Goal: Information Seeking & Learning: Learn about a topic

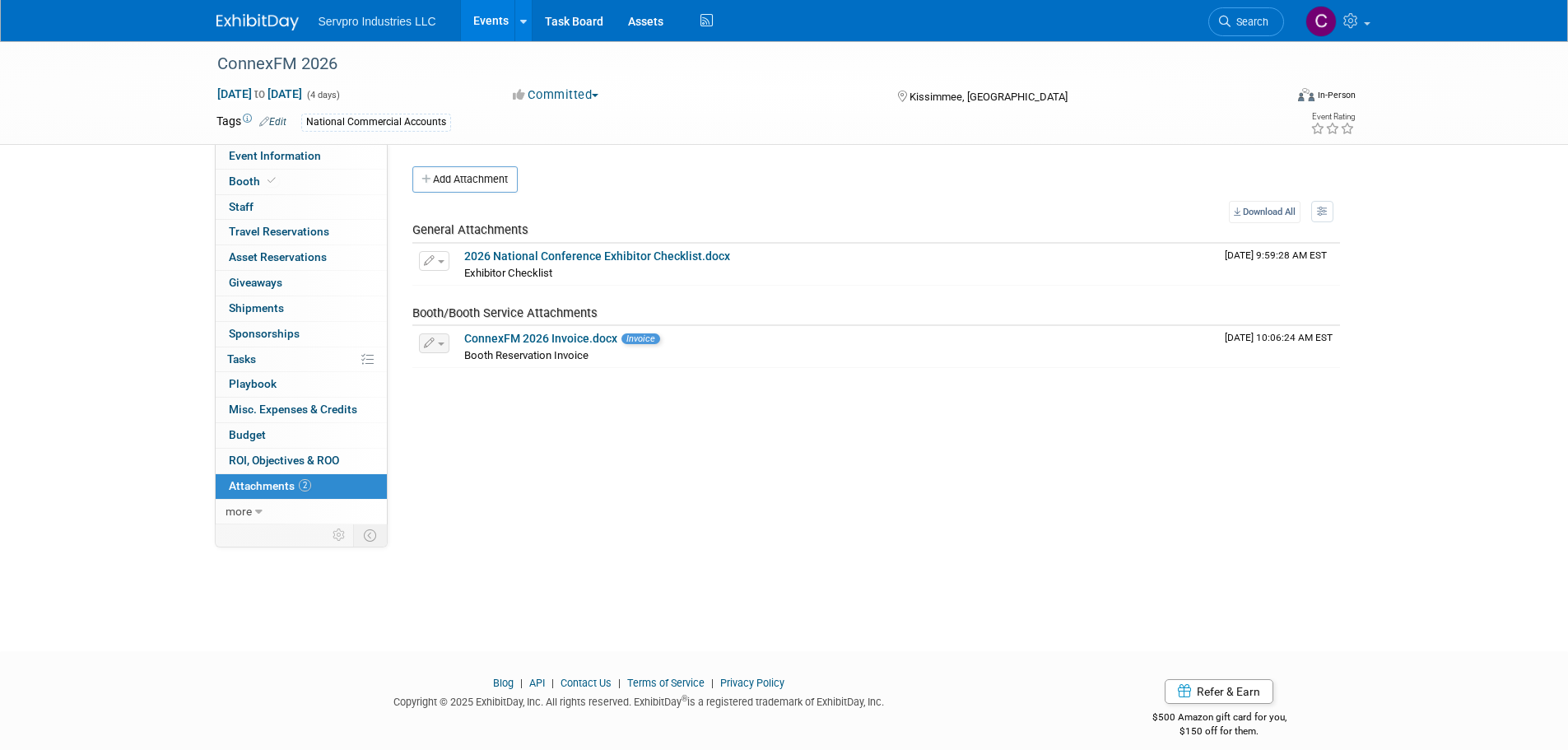
drag, startPoint x: 486, startPoint y: 17, endPoint x: 716, endPoint y: 421, distance: 464.9
click at [716, 421] on div "Event Venue Name: Gaylord Palms Resort & Convention Center Event Venue Address:…" at bounding box center [869, 334] width 964 height 380
click at [502, 22] on link "Events" at bounding box center [491, 20] width 60 height 41
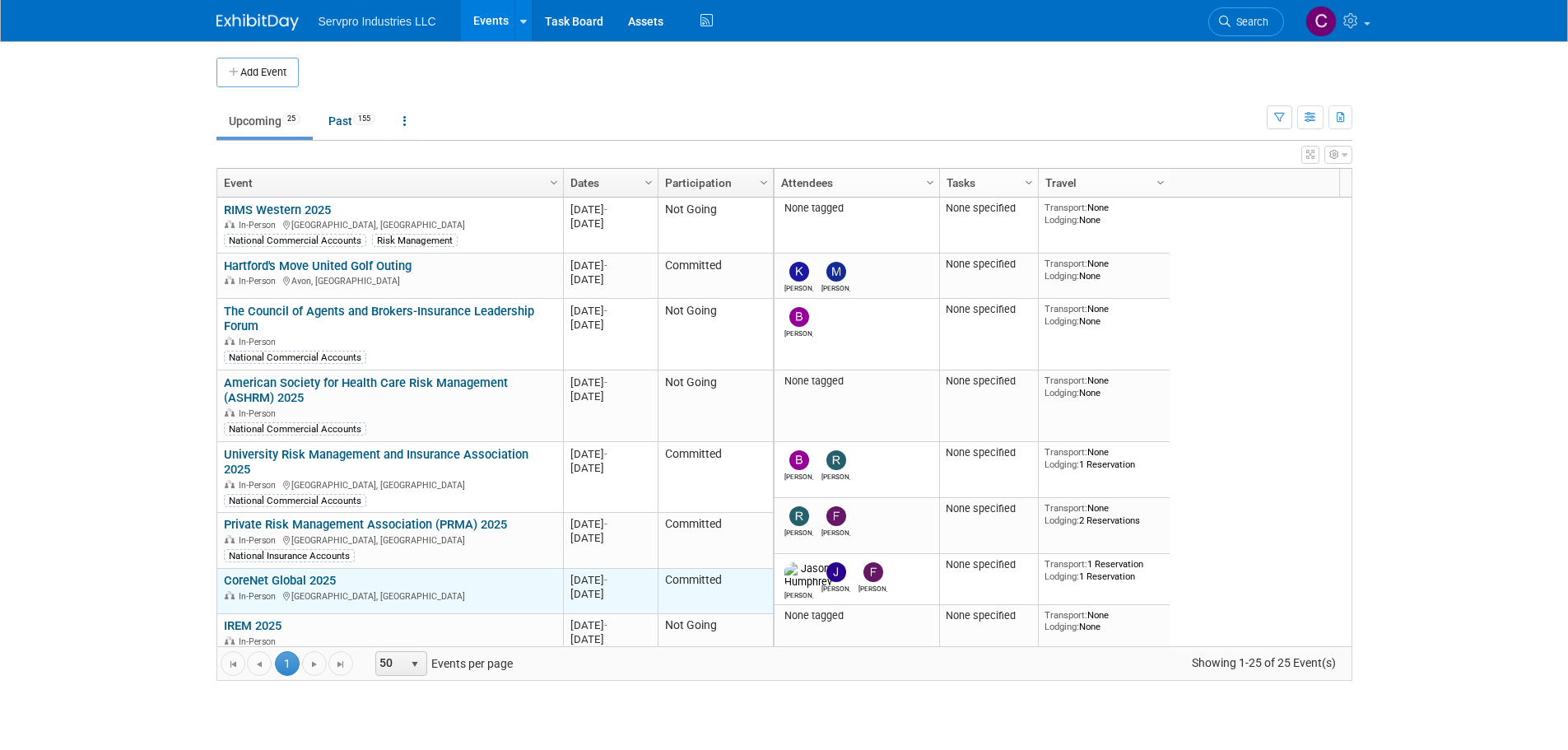
click at [280, 573] on link "CoreNet Global 2025" at bounding box center [280, 580] width 112 height 15
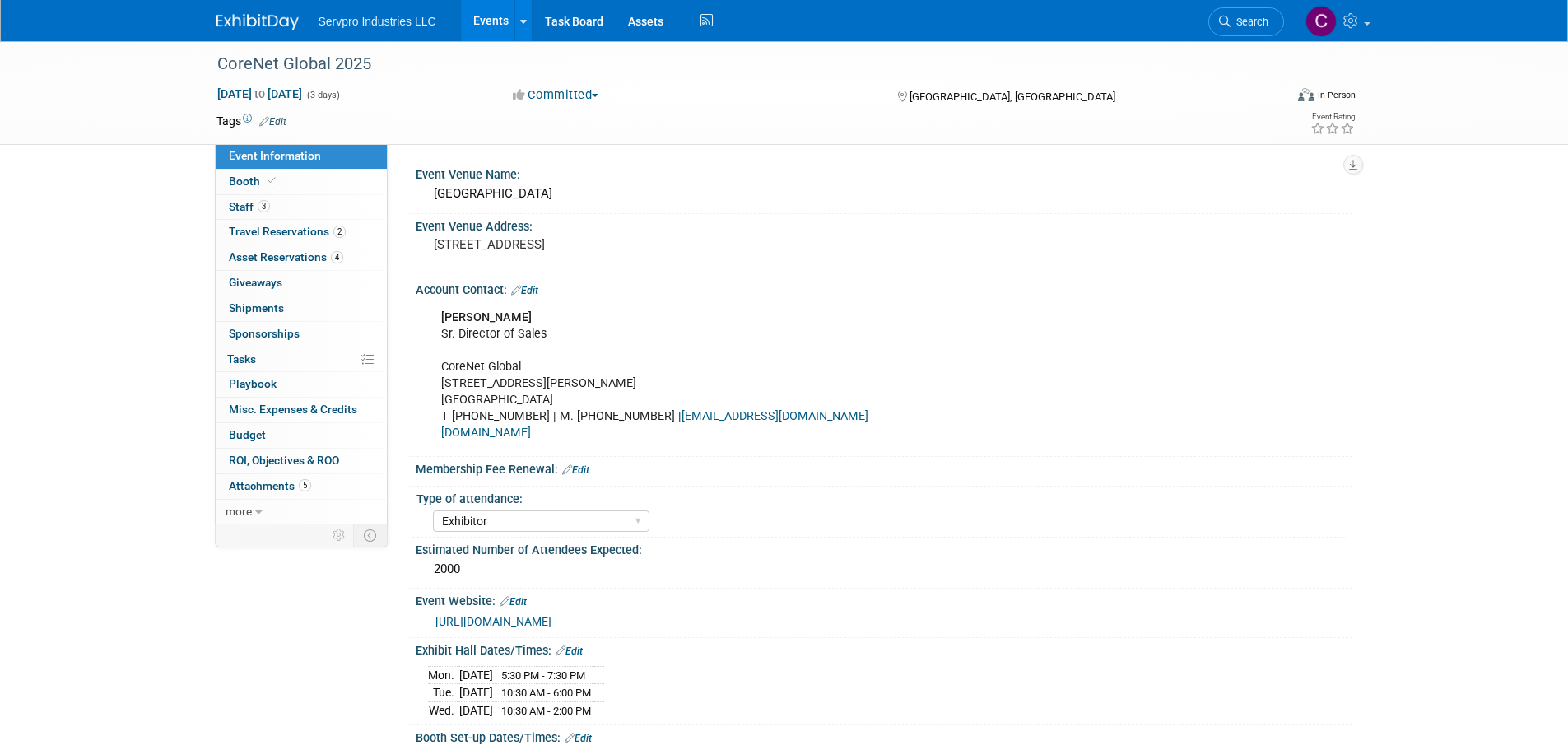
select select "Exhibitor"
click at [645, 704] on div "[DATE] 5:30 PM - 7:30 PM [DATE] 10:30 AM - 6:00 PM [DATE] 10:30 AM - 2:00 PM" at bounding box center [883, 690] width 912 height 57
drag, startPoint x: 629, startPoint y: 710, endPoint x: 427, endPoint y: 678, distance: 204.5
click at [428, 678] on tbody "[DATE] 5:30 PM - 7:30 PM [DATE] 10:30 AM - 6:00 PM [DATE] 10:30 AM - 2:00 PM" at bounding box center [516, 693] width 176 height 53
copy tbody "[DATE] 5:30 PM - 7:30 PM [DATE] 10:30 AM - 6:00 PM [DATE] 10:30 AM - 2:00 PM"
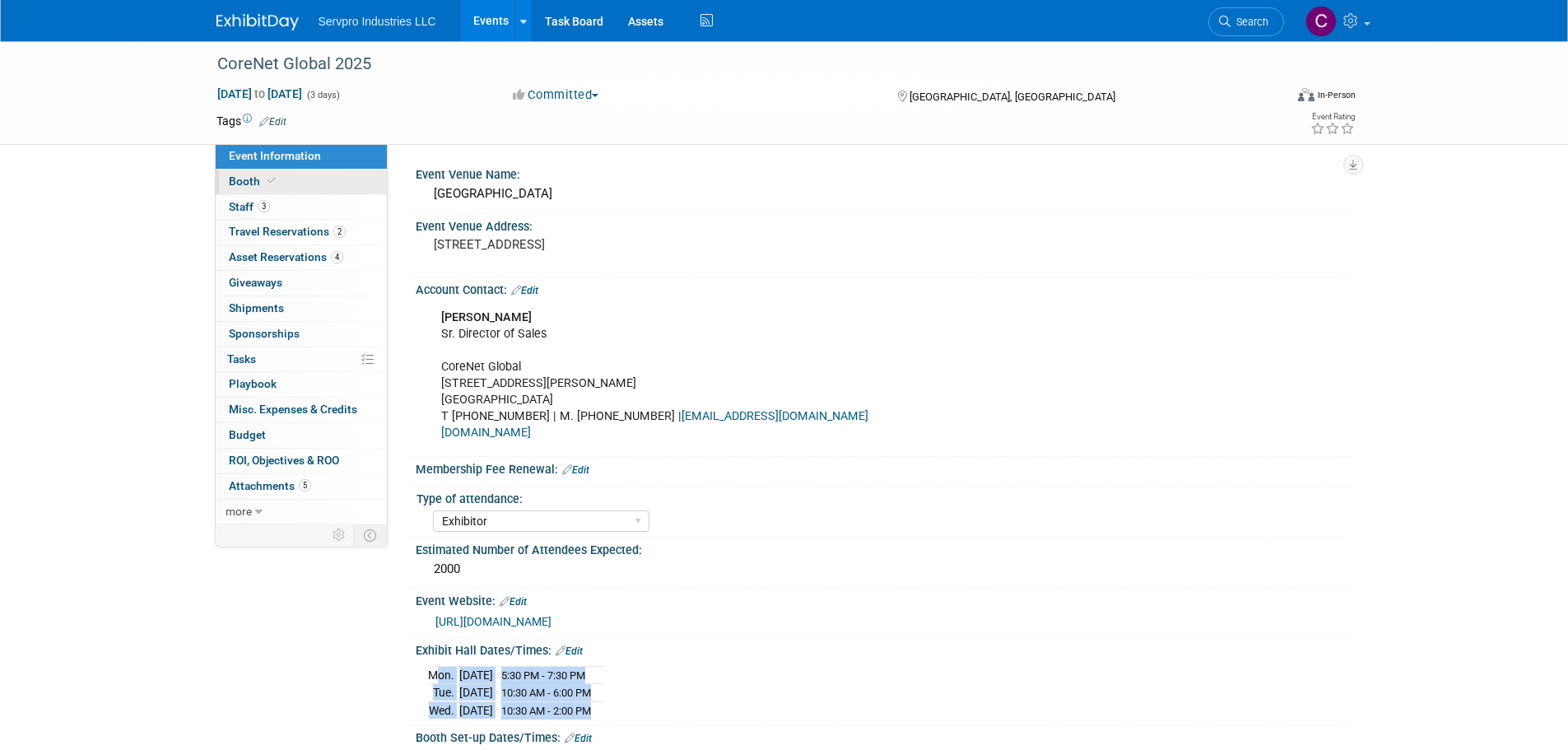
click at [250, 182] on span "Booth" at bounding box center [253, 181] width 50 height 13
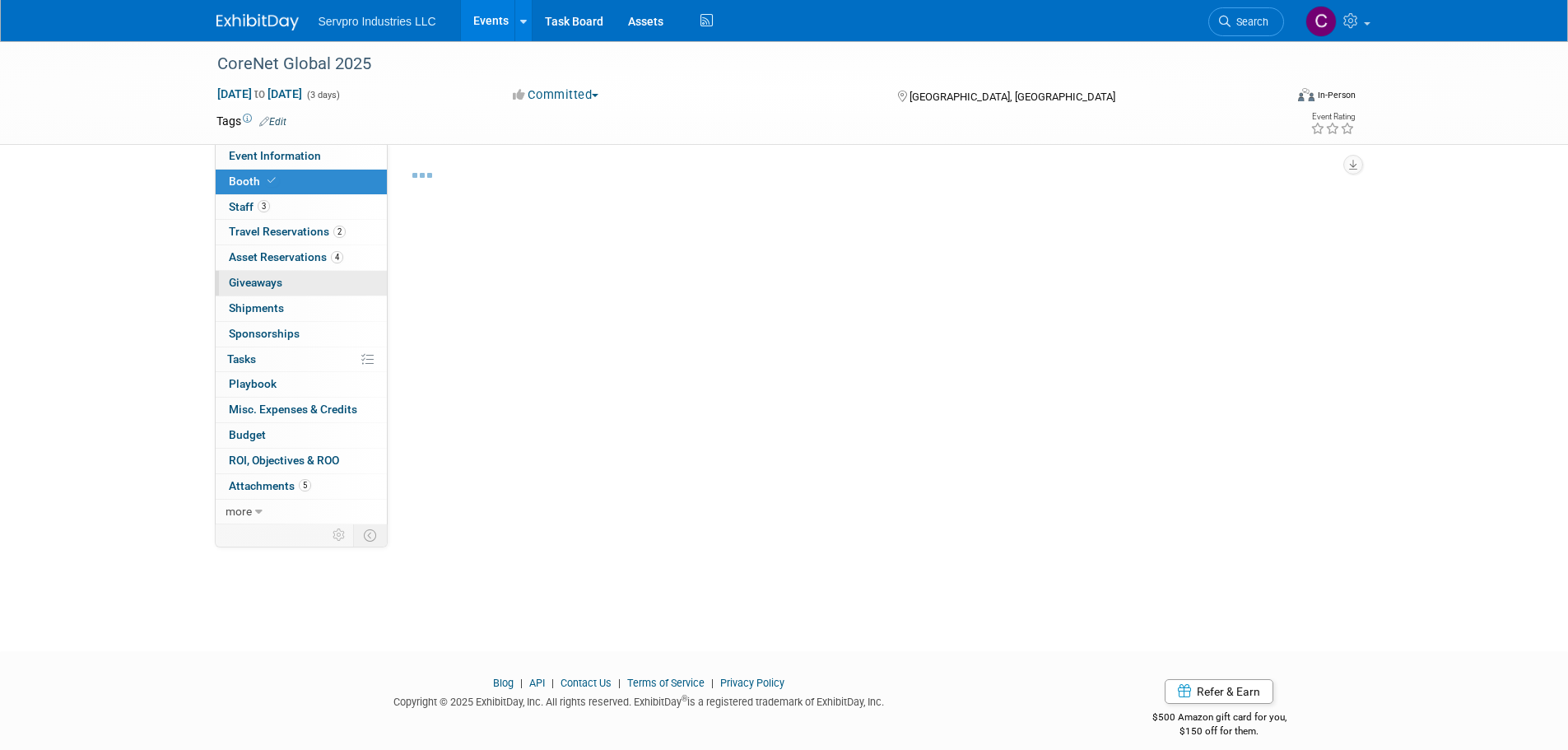
select select "Tradewinds Immerse Popup 10 Foot Banner Stand"
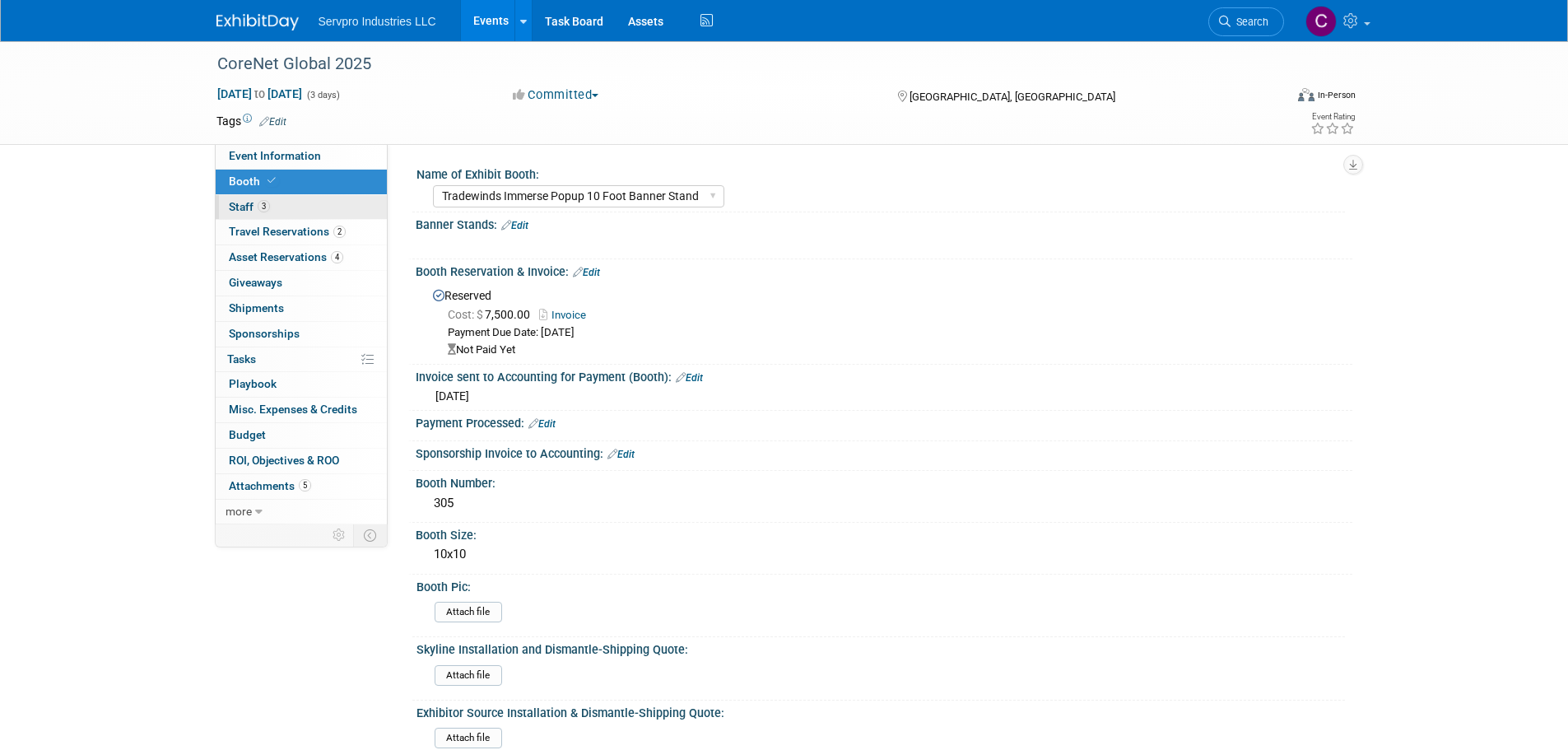
click at [249, 202] on span "Staff 3" at bounding box center [249, 206] width 41 height 13
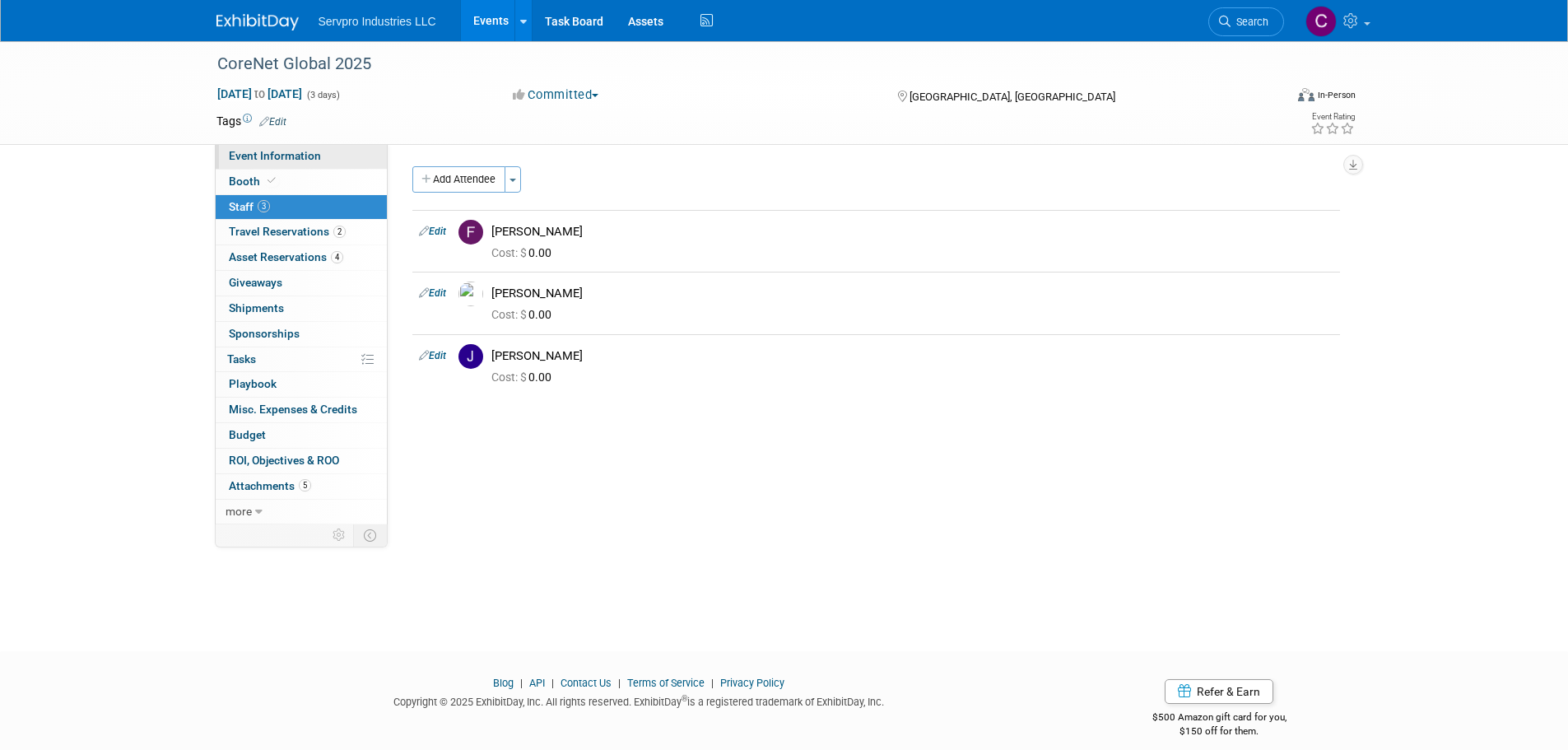
click at [259, 146] on link "Event Information" at bounding box center [301, 156] width 171 height 25
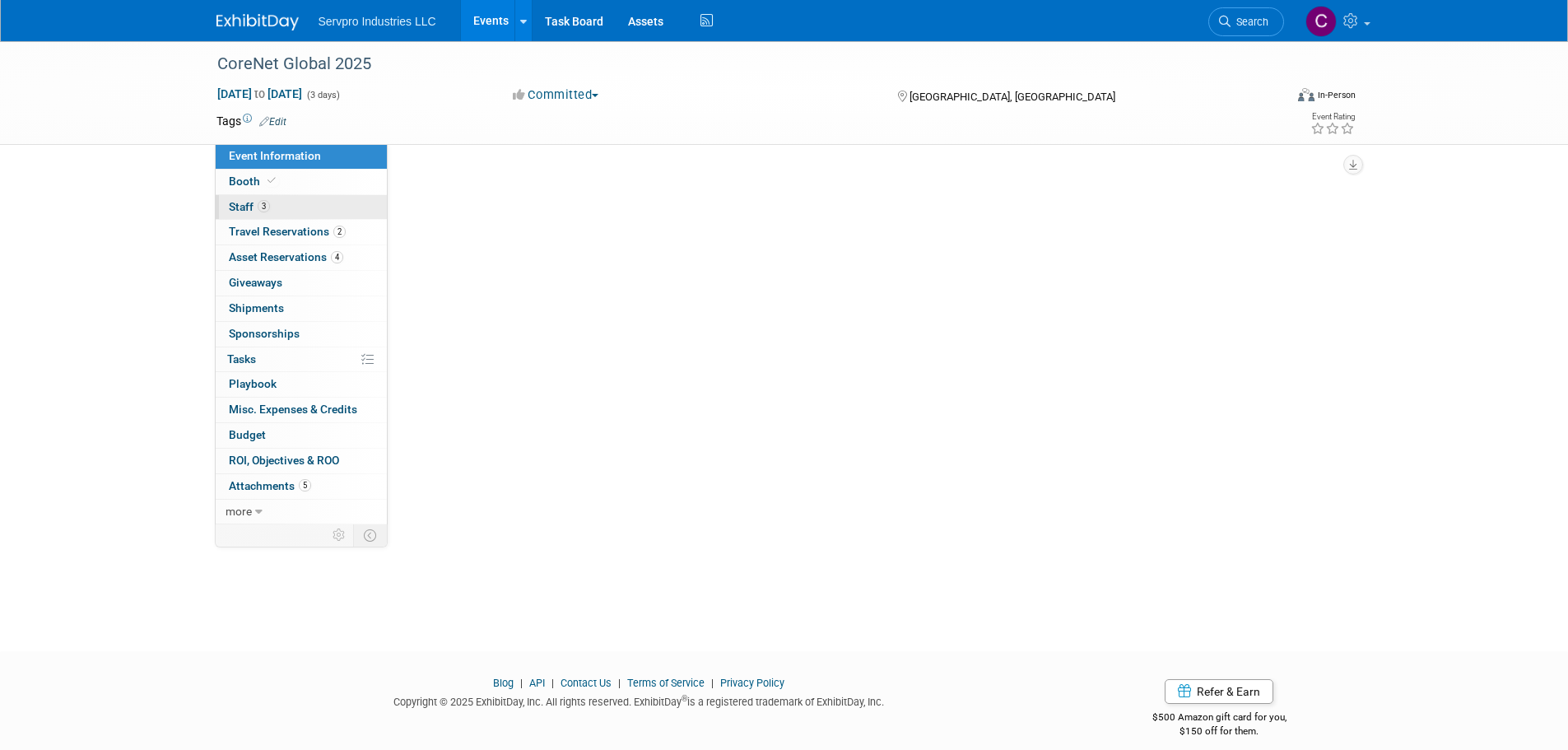
select select "Exhibitor"
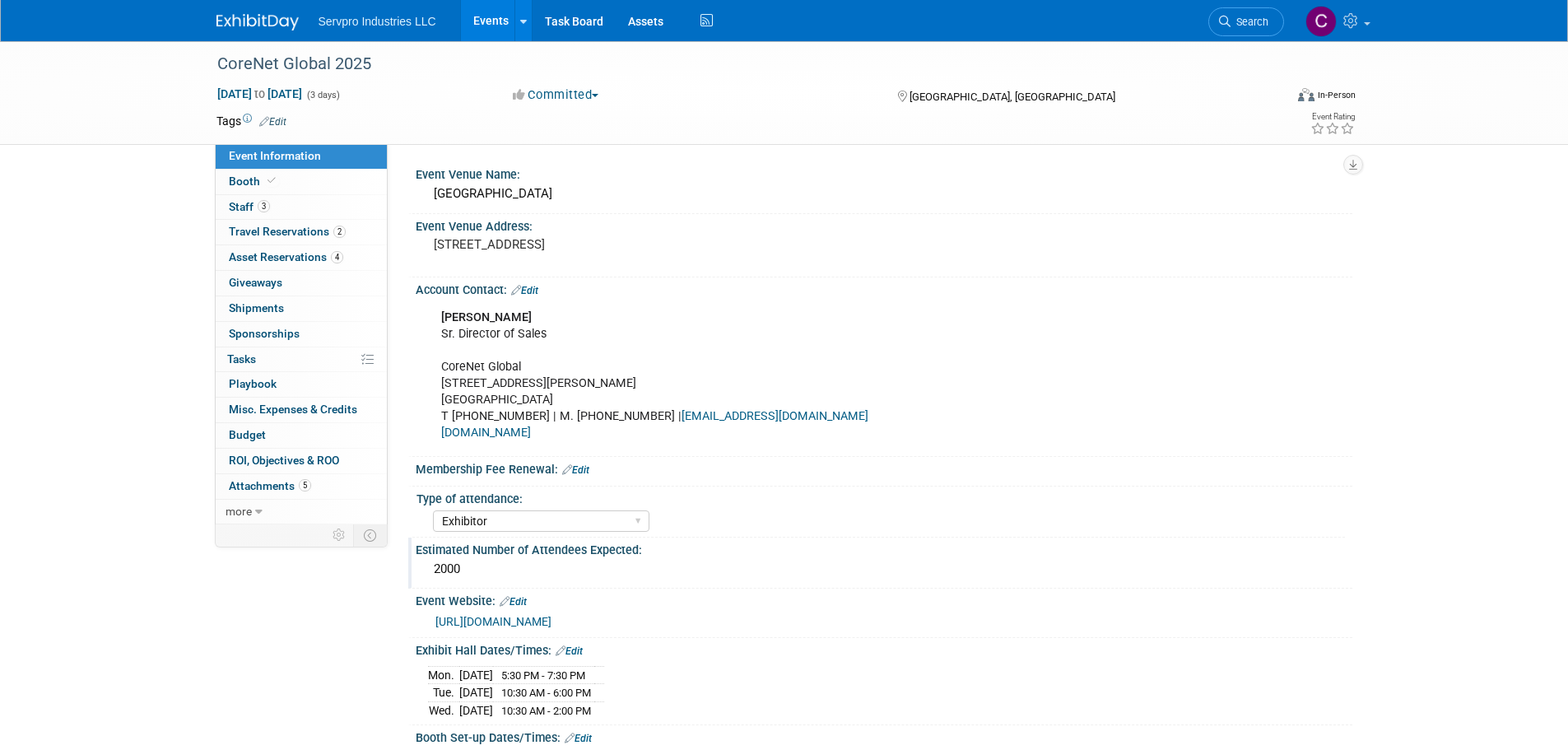
click at [469, 563] on div "2000" at bounding box center [883, 568] width 912 height 26
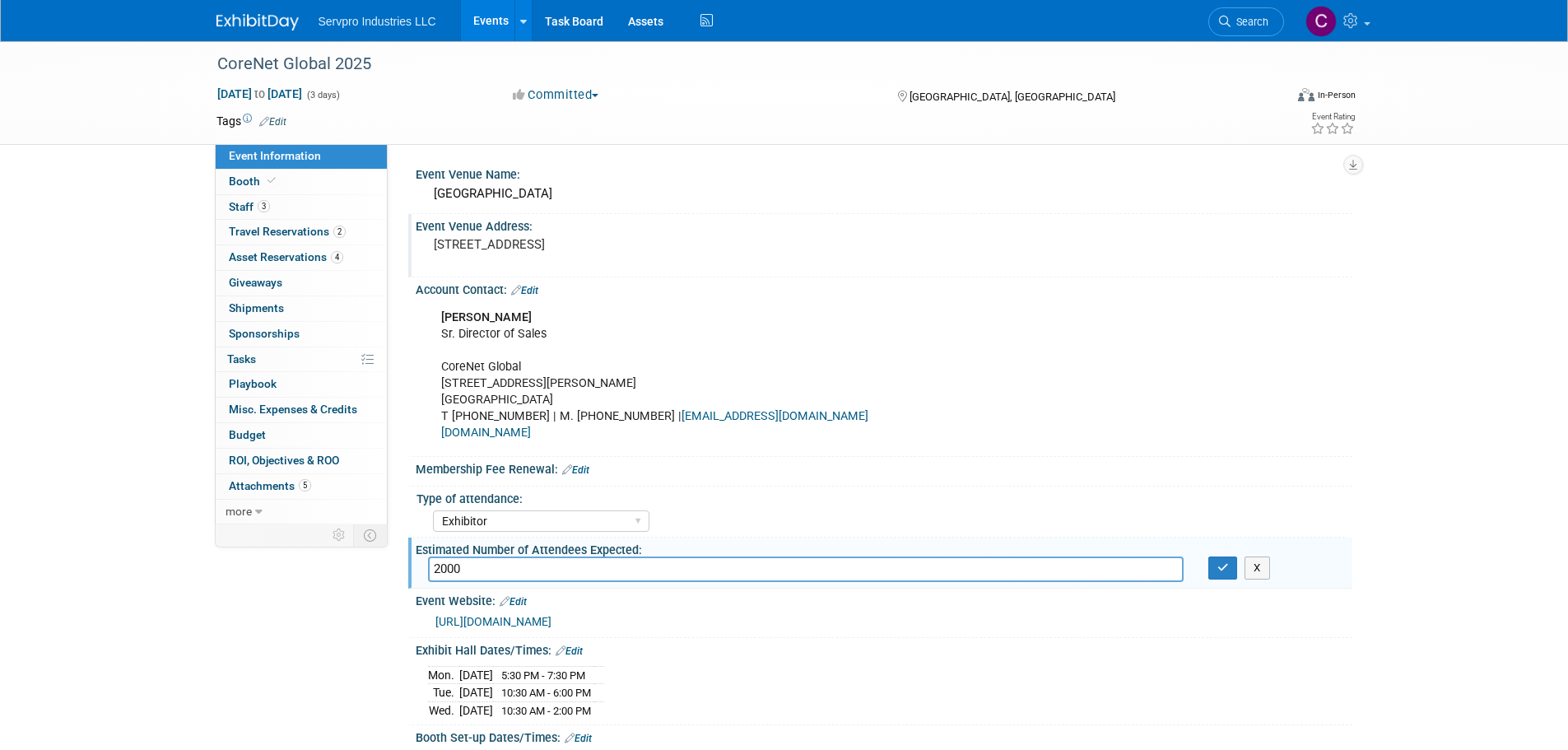
drag, startPoint x: 650, startPoint y: 248, endPoint x: 433, endPoint y: 244, distance: 217.0
click at [434, 244] on pre "[STREET_ADDRESS]" at bounding box center [611, 244] width 354 height 15
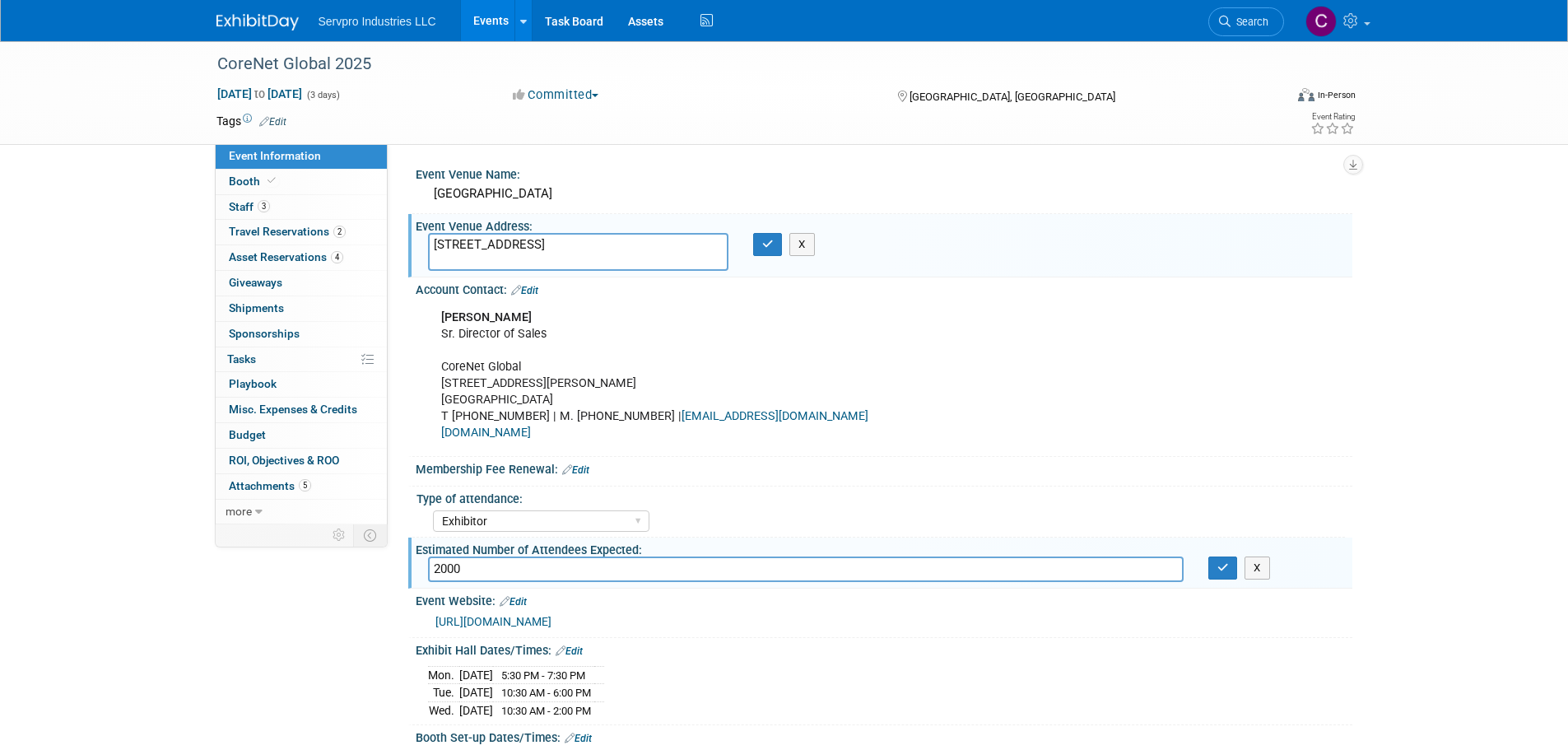
click at [528, 251] on textarea "[STREET_ADDRESS]" at bounding box center [578, 251] width 300 height 38
click at [282, 253] on span "Asset Reservations 4" at bounding box center [286, 257] width 115 height 13
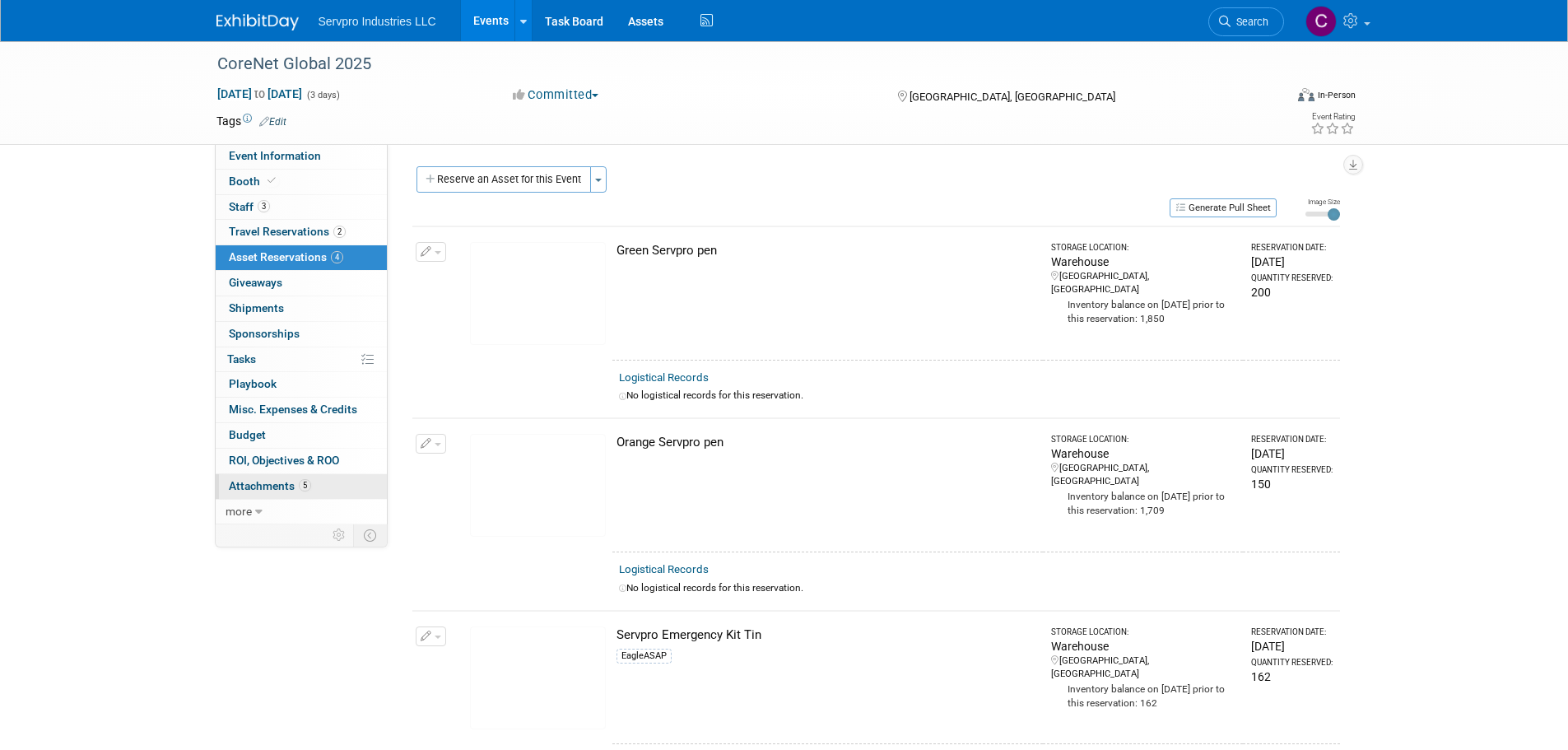
click at [262, 488] on span "Attachments 5" at bounding box center [269, 485] width 82 height 13
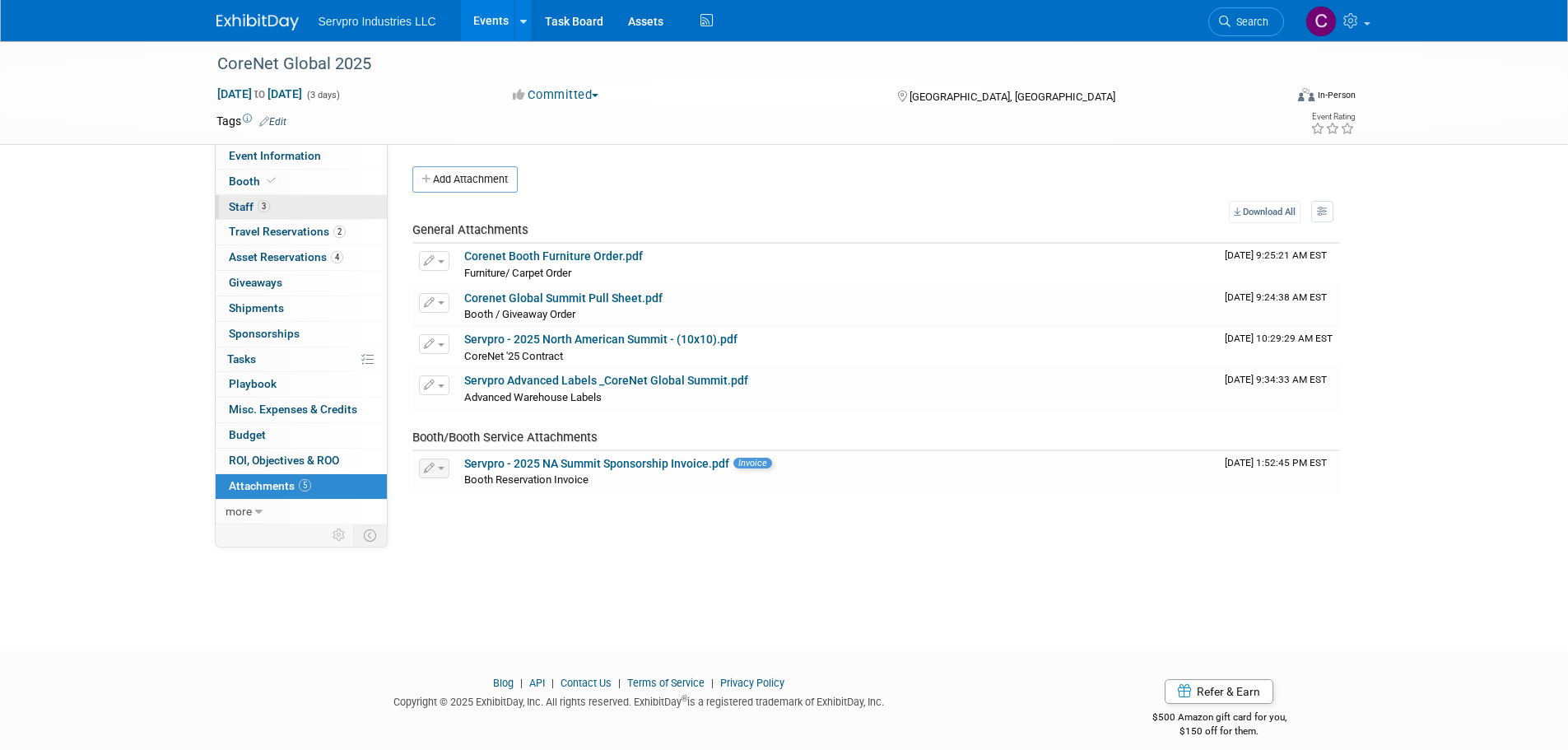
click at [239, 204] on span "Staff 3" at bounding box center [249, 206] width 41 height 13
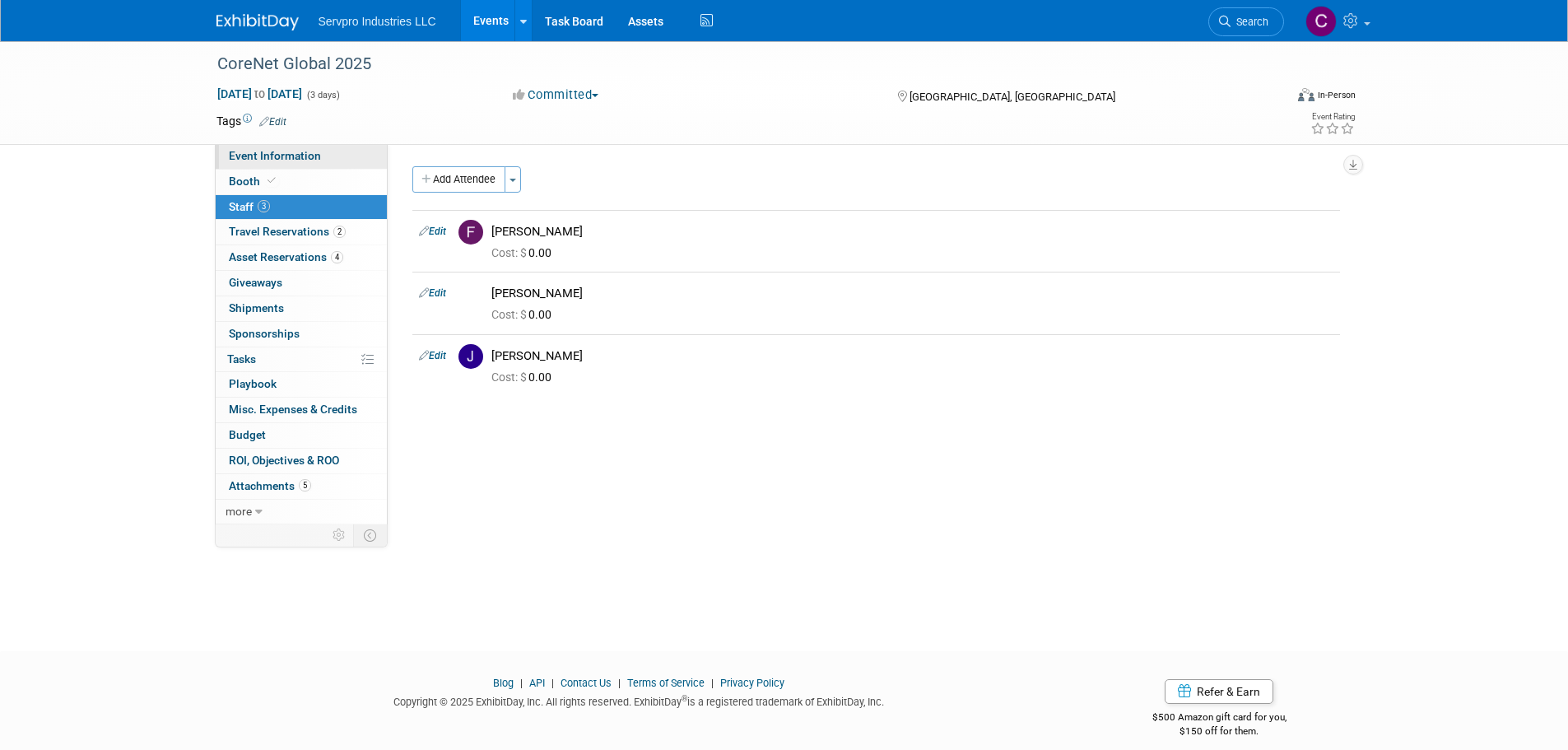
click at [288, 155] on span "Event Information" at bounding box center [274, 155] width 92 height 13
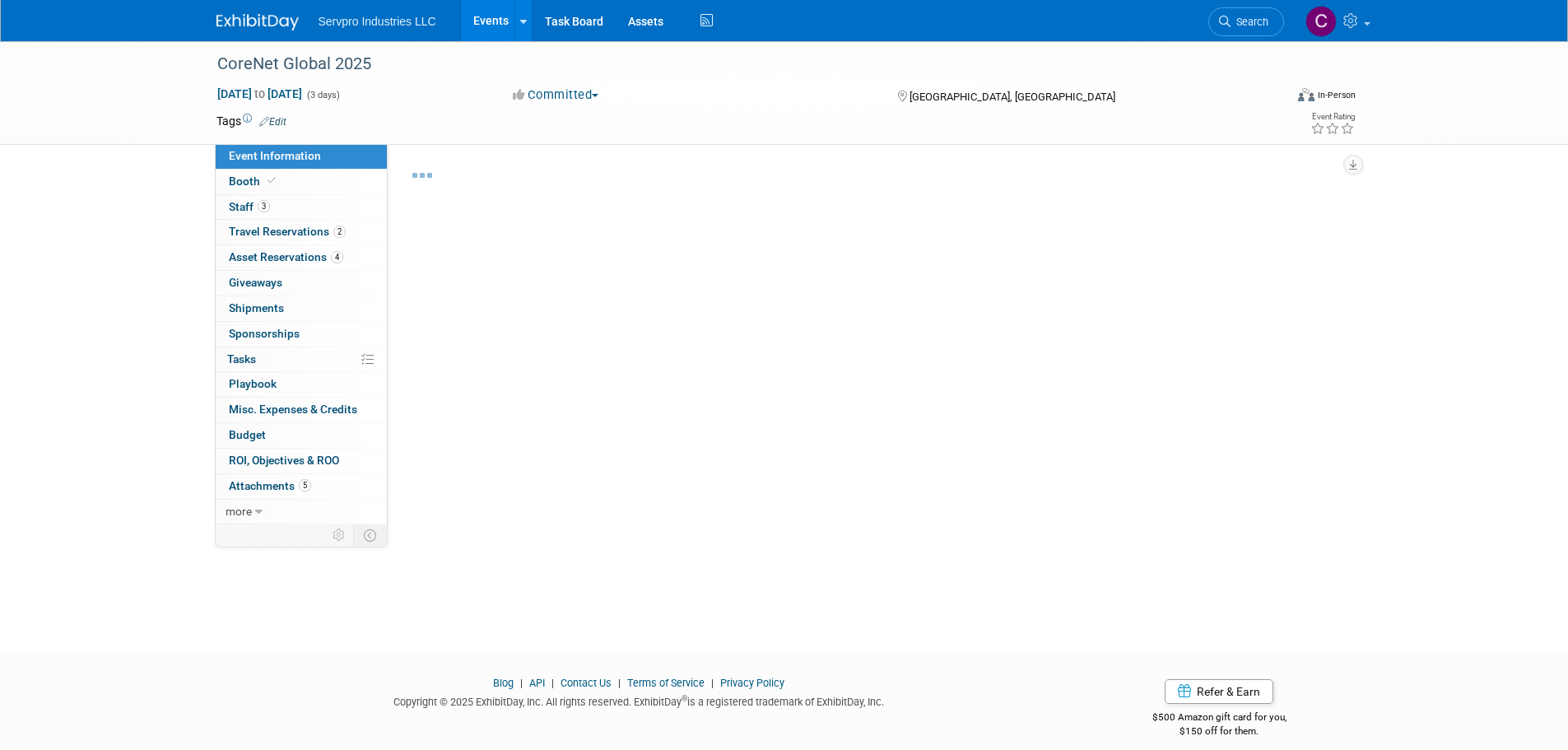
select select "Exhibitor"
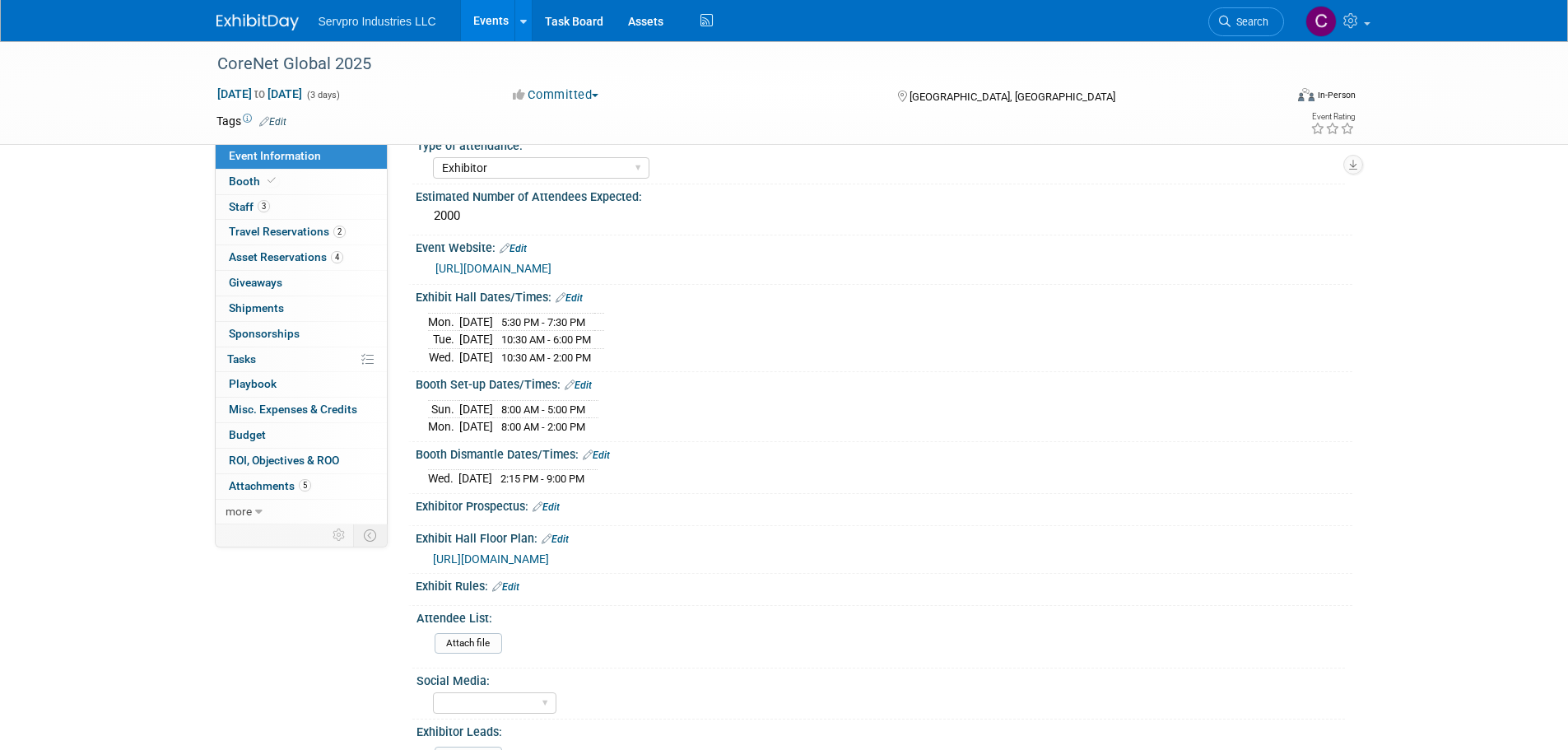
scroll to position [367, 0]
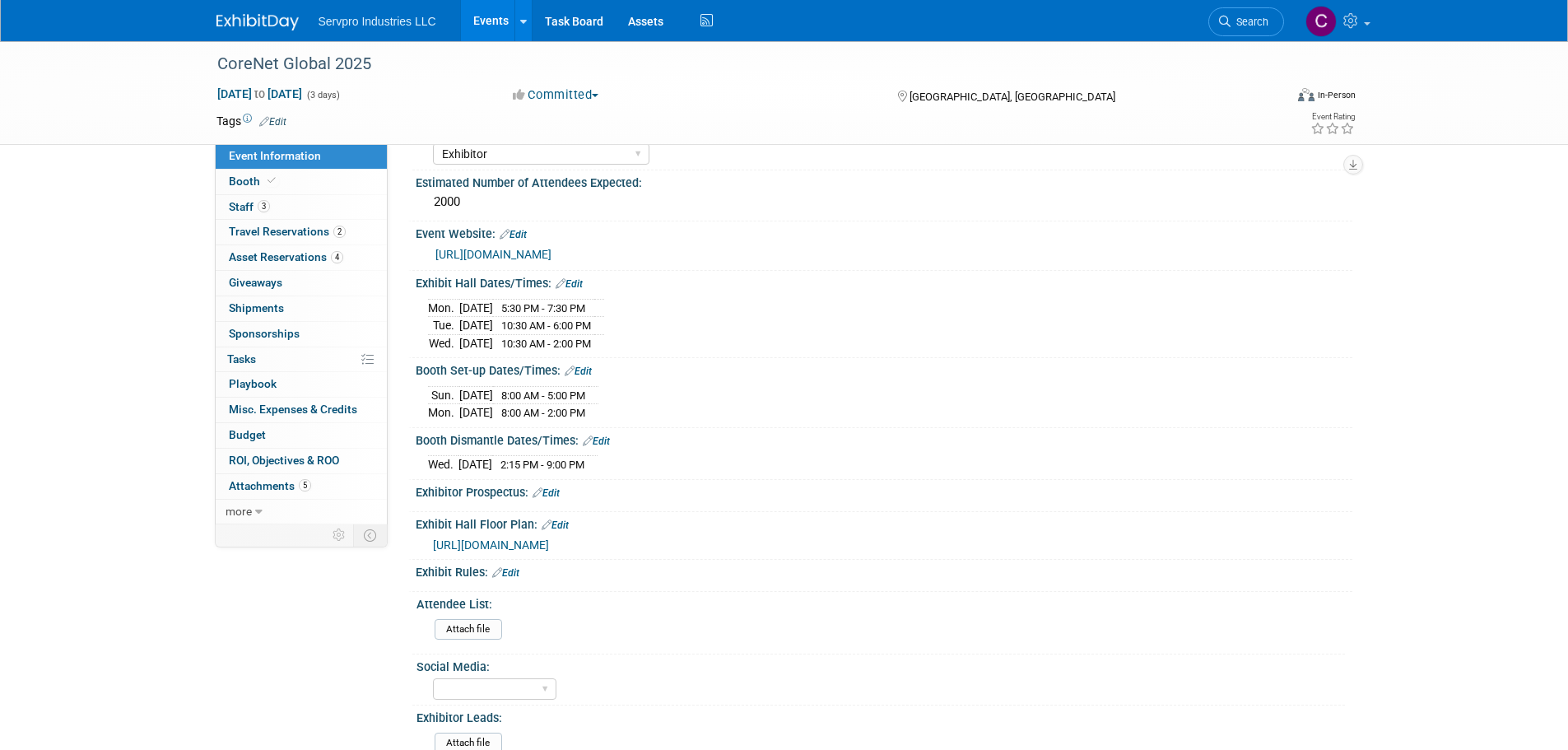
click at [493, 390] on td "Oct 26, 2025" at bounding box center [476, 394] width 34 height 19
drag, startPoint x: 618, startPoint y: 394, endPoint x: 431, endPoint y: 395, distance: 187.0
click at [431, 395] on tr "Sun. Oct 26, 2025 8:00 AM - 5:00 PM" at bounding box center [513, 394] width 170 height 19
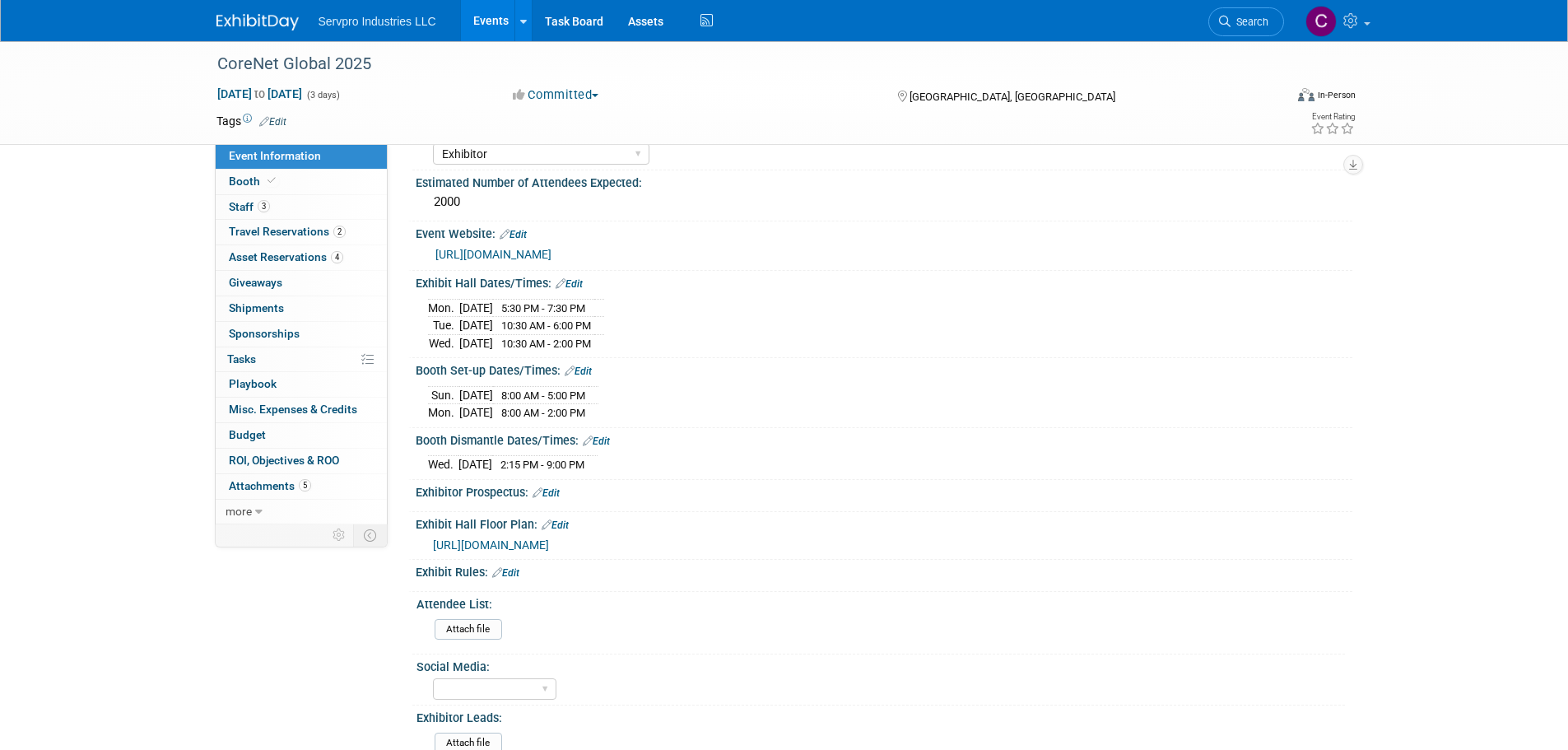
drag, startPoint x: 614, startPoint y: 409, endPoint x: 432, endPoint y: 397, distance: 182.4
click at [432, 397] on tbody "Sun. Oct 26, 2025 8:00 AM - 5:00 PM Mon. Oct 27, 2025 8:00 AM - 2:00 PM" at bounding box center [513, 403] width 170 height 35
copy tbody "Sun. Oct 26, 2025 8:00 AM - 5:00 PM Mon. Oct 27, 2025 8:00 AM - 2:00 PM"
click at [533, 538] on span "https://na2025summit.expofp.com/" at bounding box center [491, 544] width 116 height 13
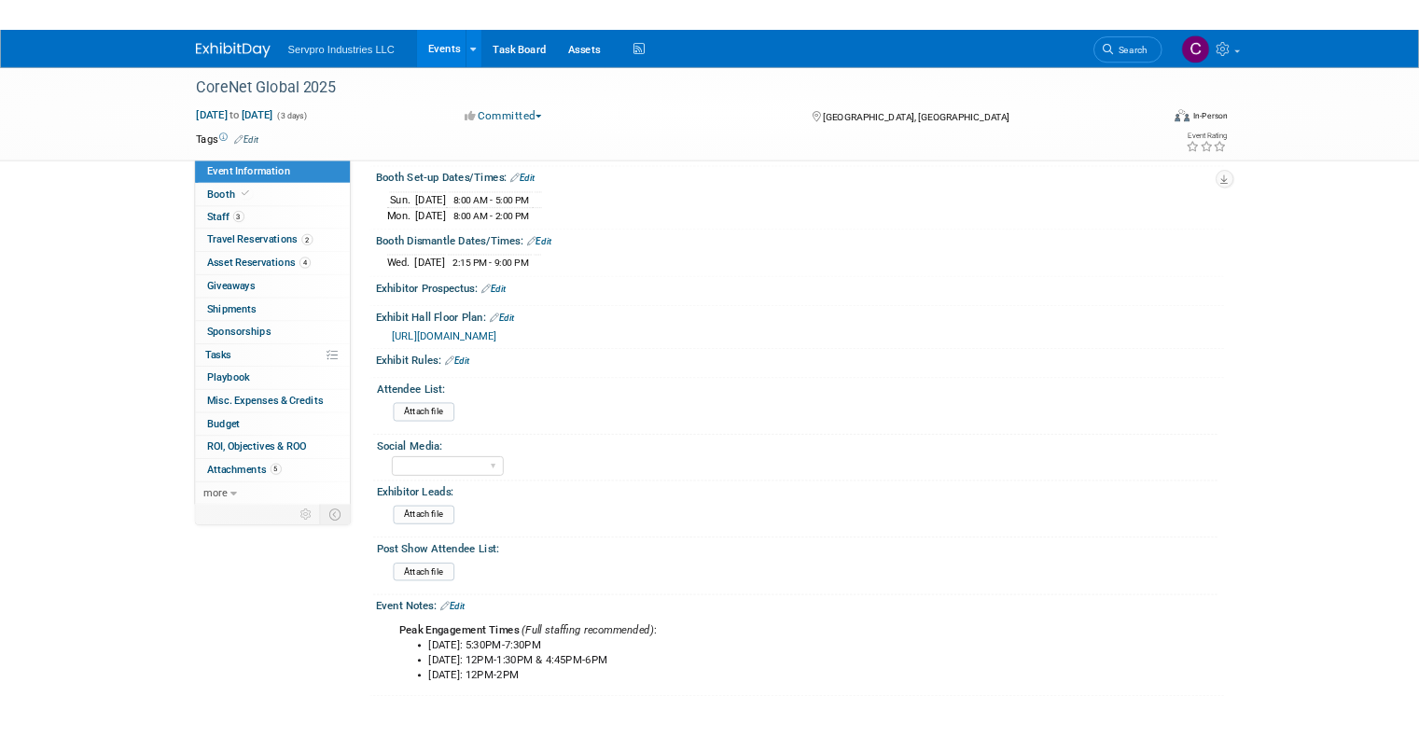
scroll to position [727, 0]
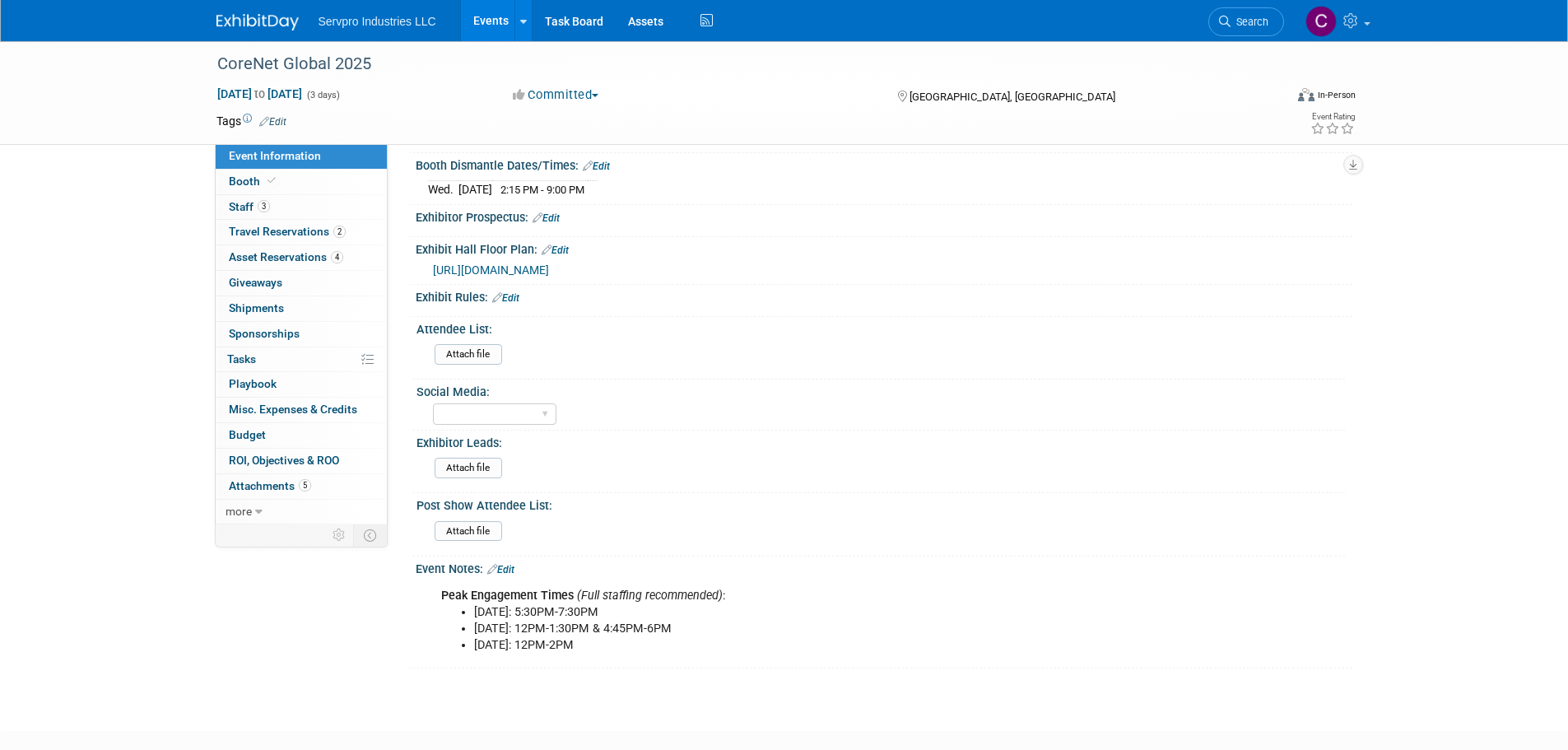
drag, startPoint x: 643, startPoint y: 638, endPoint x: 441, endPoint y: 596, distance: 206.3
click at [441, 596] on div "Peak Engagement Times (Full staffing recommended) : Monday, Oct 27: 5:30PM-7:30…" at bounding box center [800, 620] width 741 height 82
copy div "Peak Engagement Times (Full staffing recommended) : Monday, Oct 27: 5:30PM-7:30…"
click at [541, 597] on b "Peak Engagement Times" at bounding box center [507, 596] width 132 height 14
drag, startPoint x: 643, startPoint y: 639, endPoint x: 441, endPoint y: 596, distance: 206.5
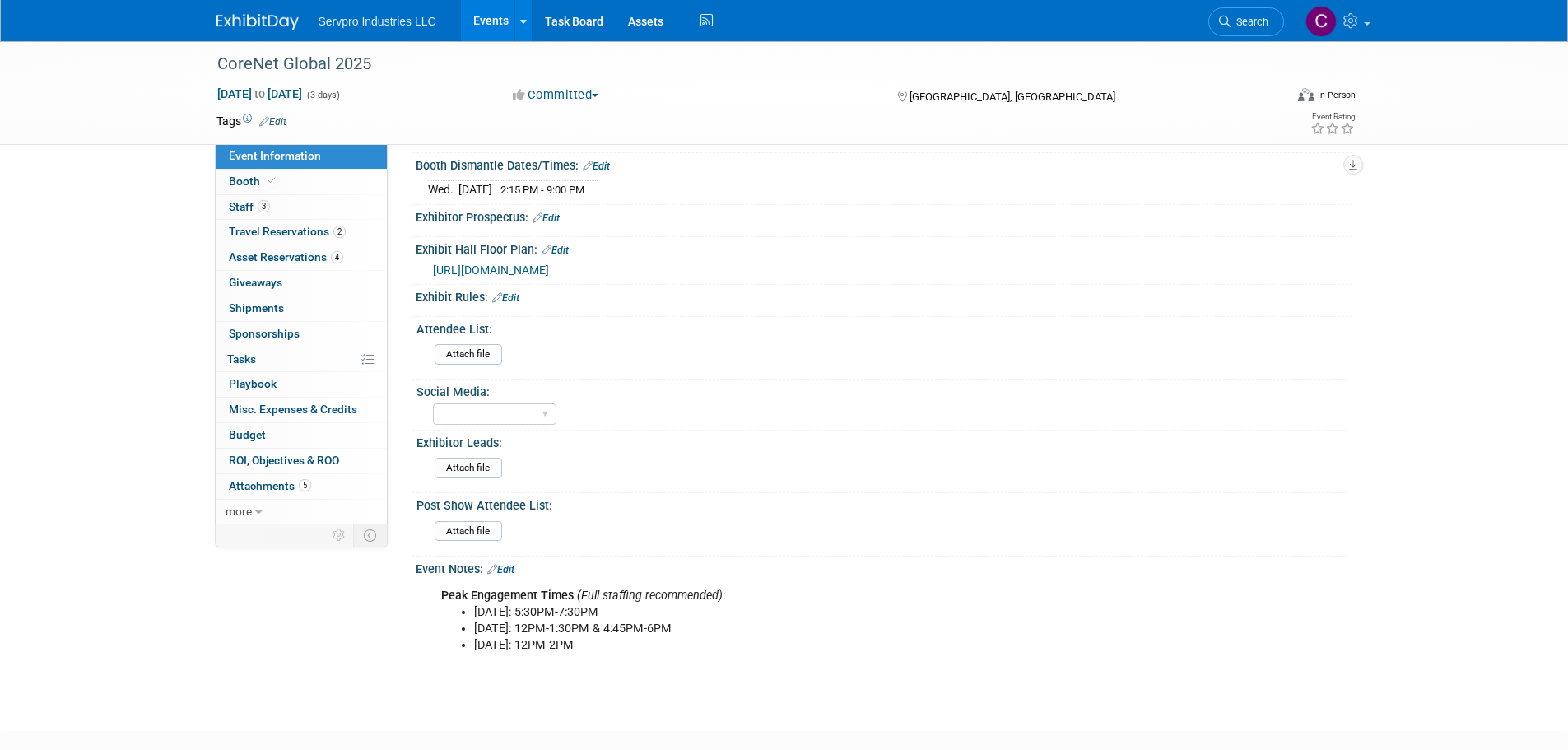
click at [441, 596] on div "Peak Engagement Times (Full staffing recommended) : Monday, Oct 27: 5:30PM-7:30…" at bounding box center [800, 620] width 741 height 82
copy div "Peak Engagement Times (Full staffing recommended) : Monday, Oct 27: 5:30PM-7:30…"
